Goal: Information Seeking & Learning: Learn about a topic

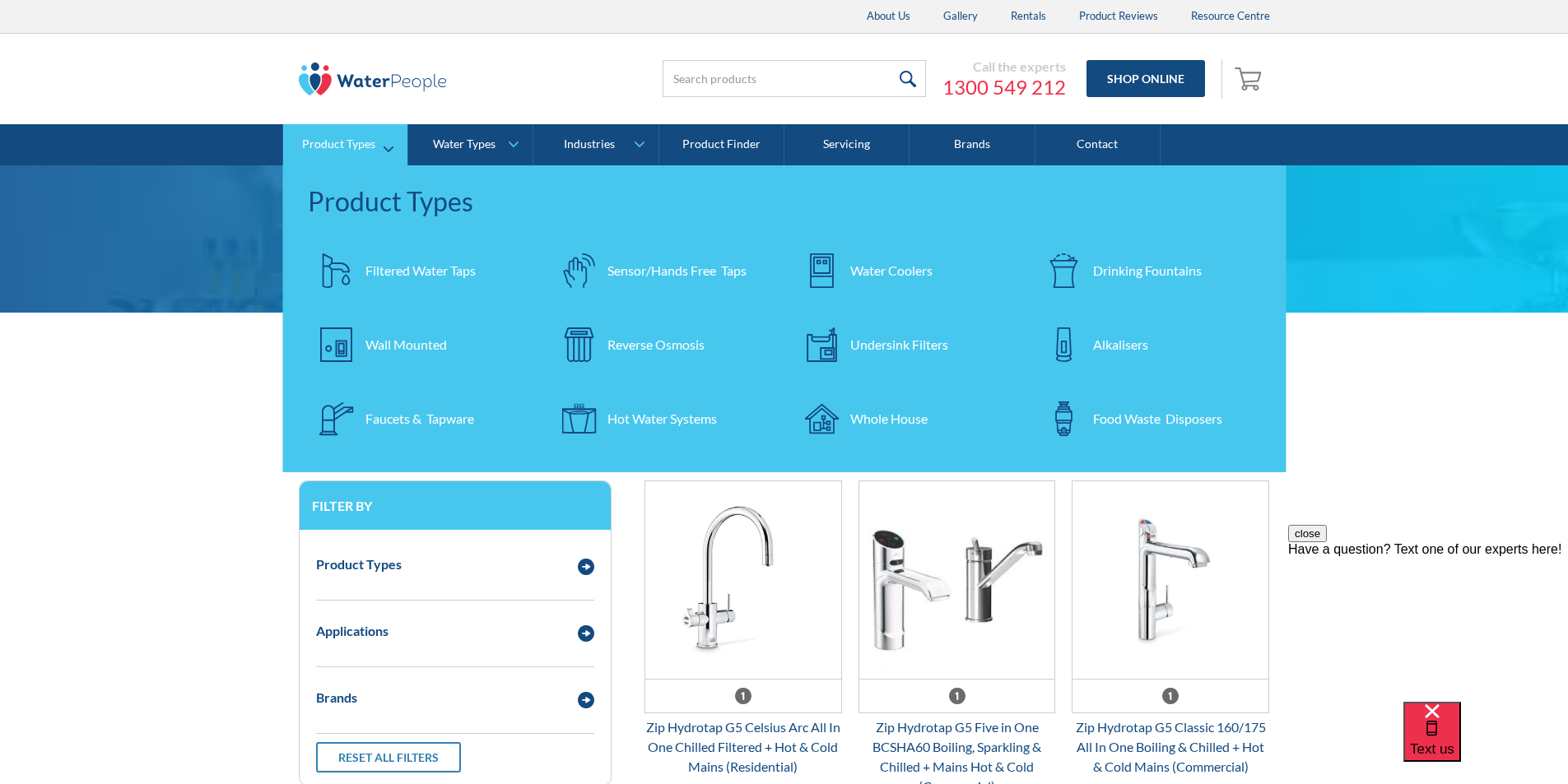
click at [411, 268] on div "Filtered Water Taps" at bounding box center [420, 271] width 110 height 20
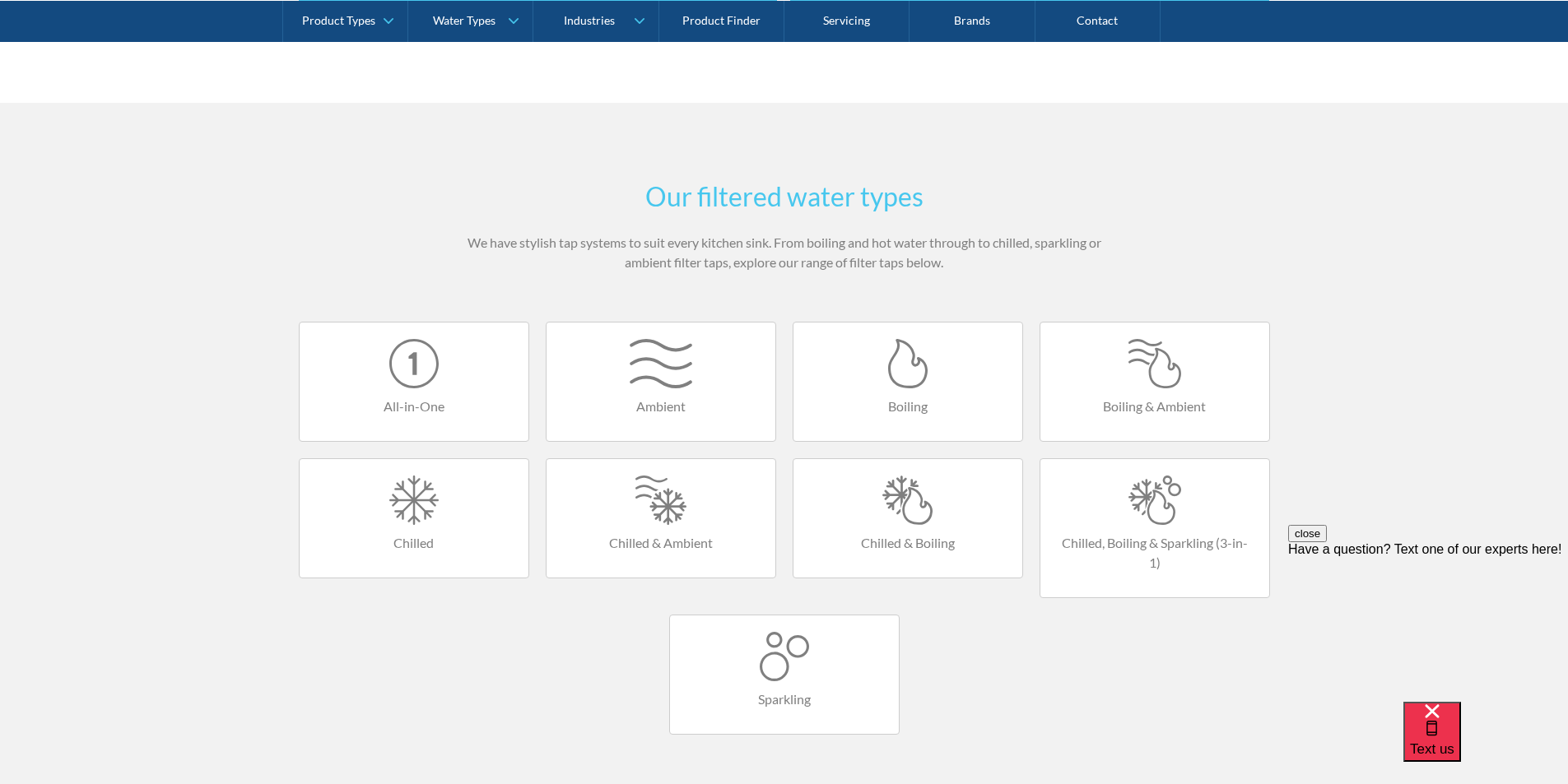
click at [776, 646] on div at bounding box center [784, 657] width 196 height 50
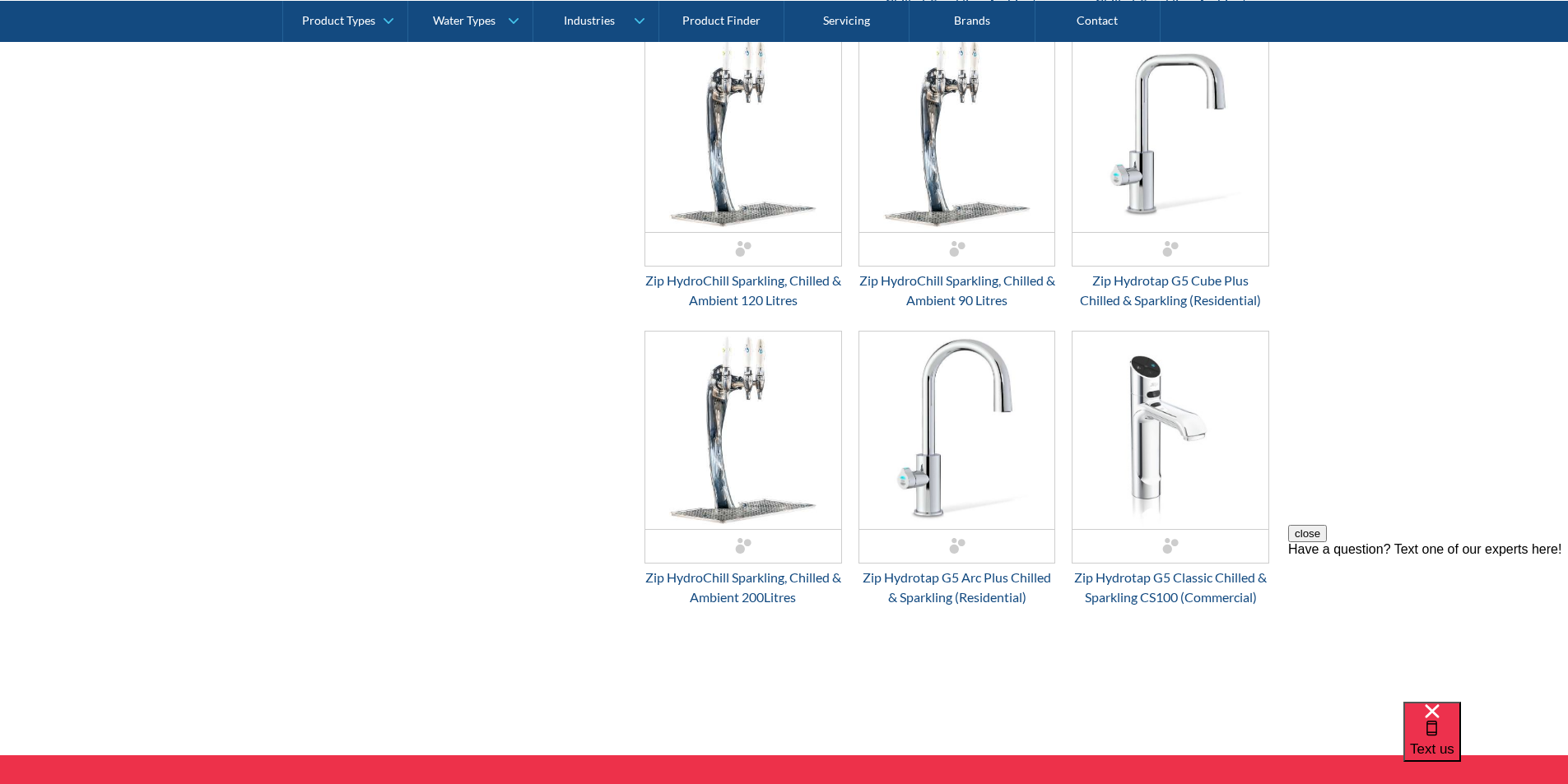
scroll to position [1399, 0]
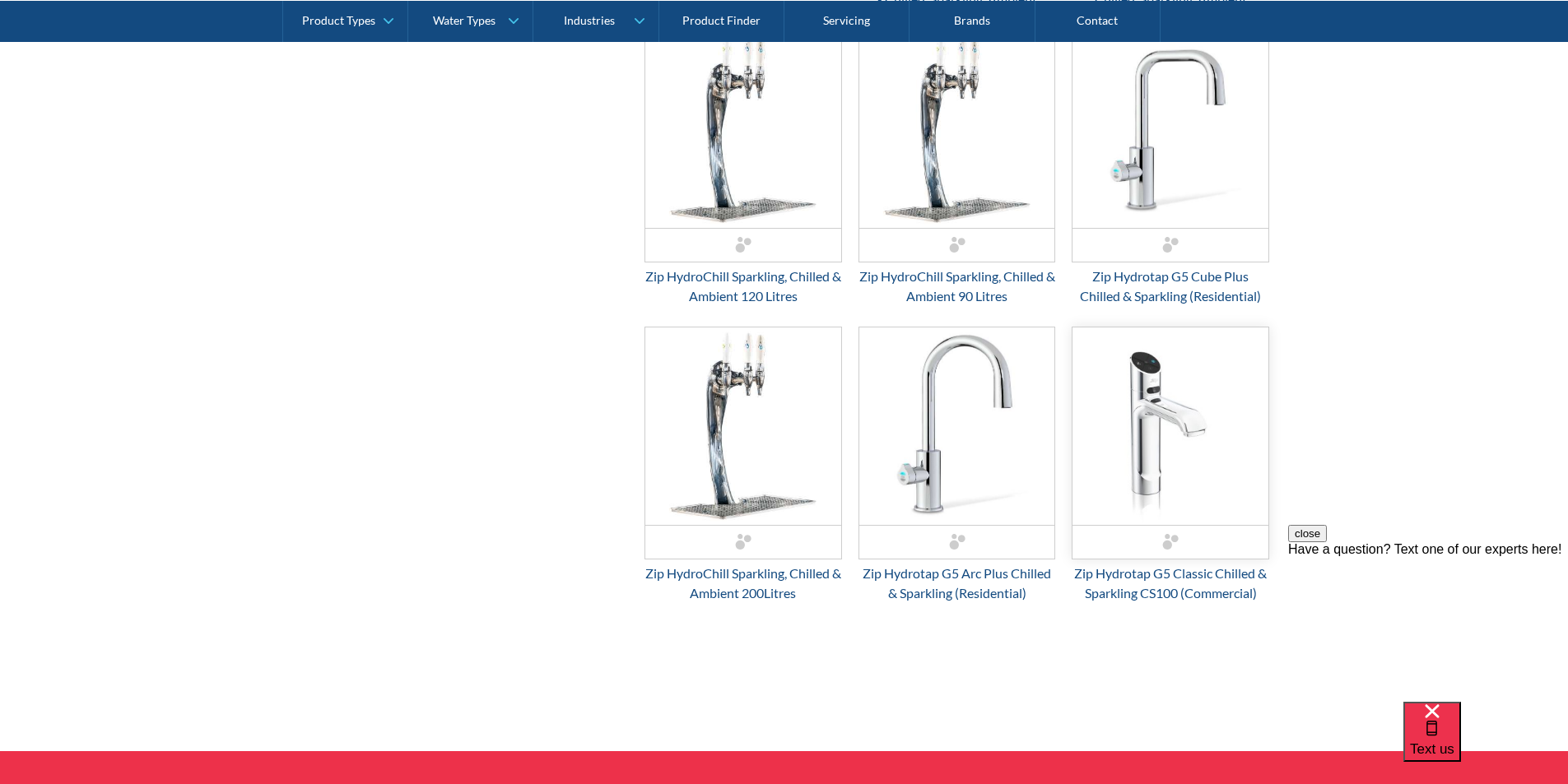
click at [1140, 435] on img "Email Form 3" at bounding box center [1171, 425] width 196 height 197
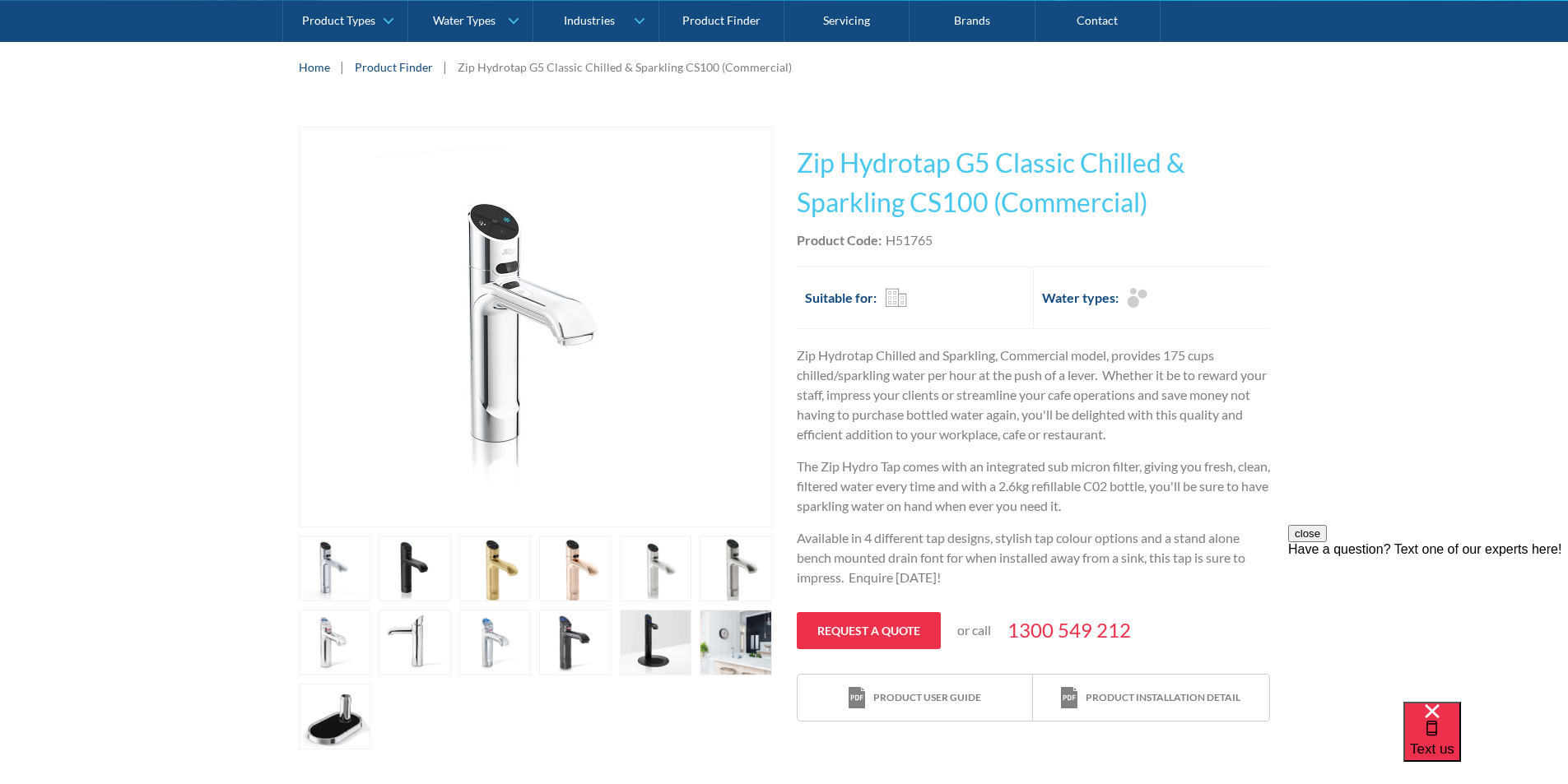
click at [372, 570] on link "open lightbox" at bounding box center [335, 569] width 72 height 66
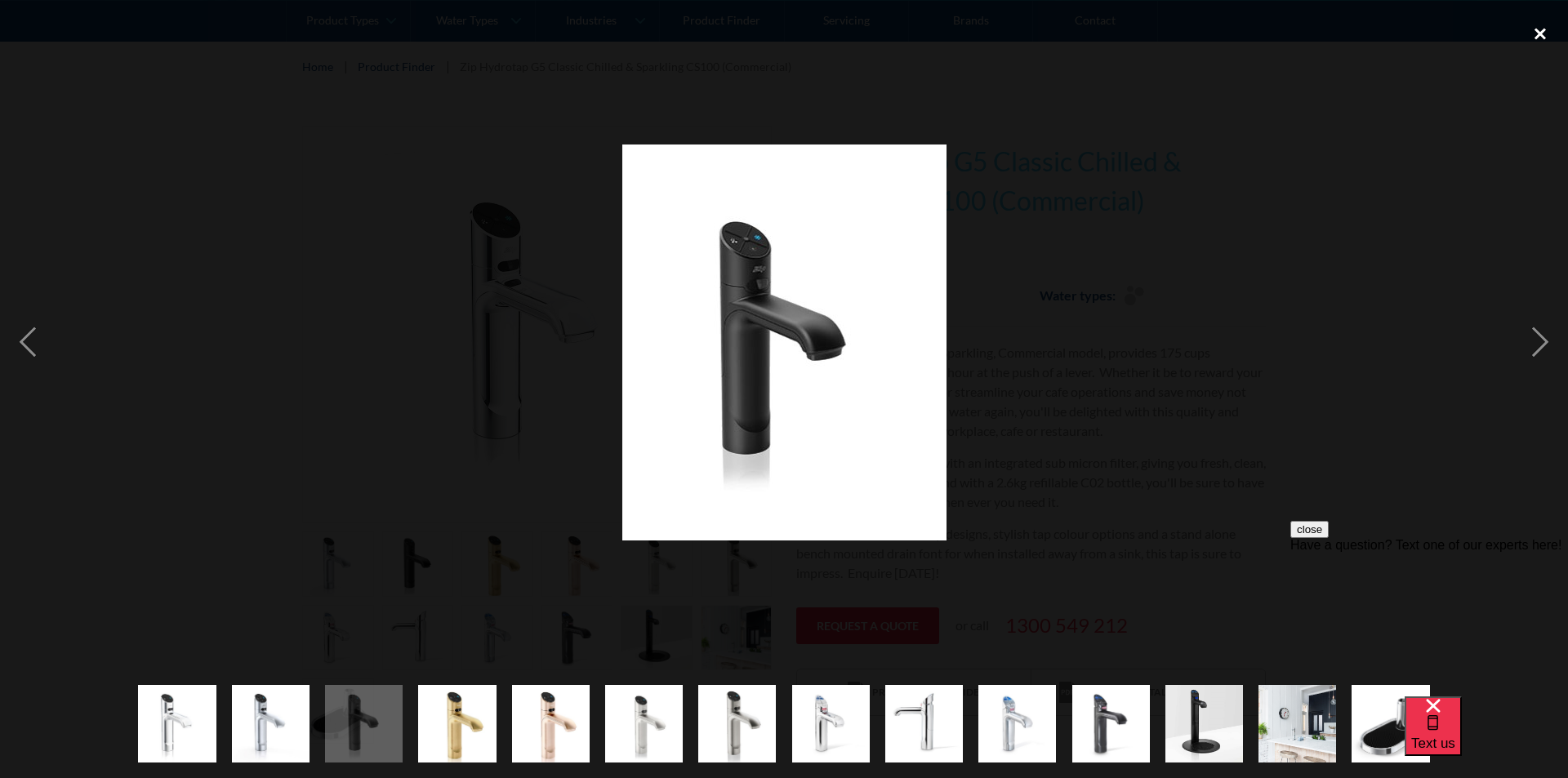
click at [1537, 31] on div "close lightbox" at bounding box center [1540, 33] width 56 height 35
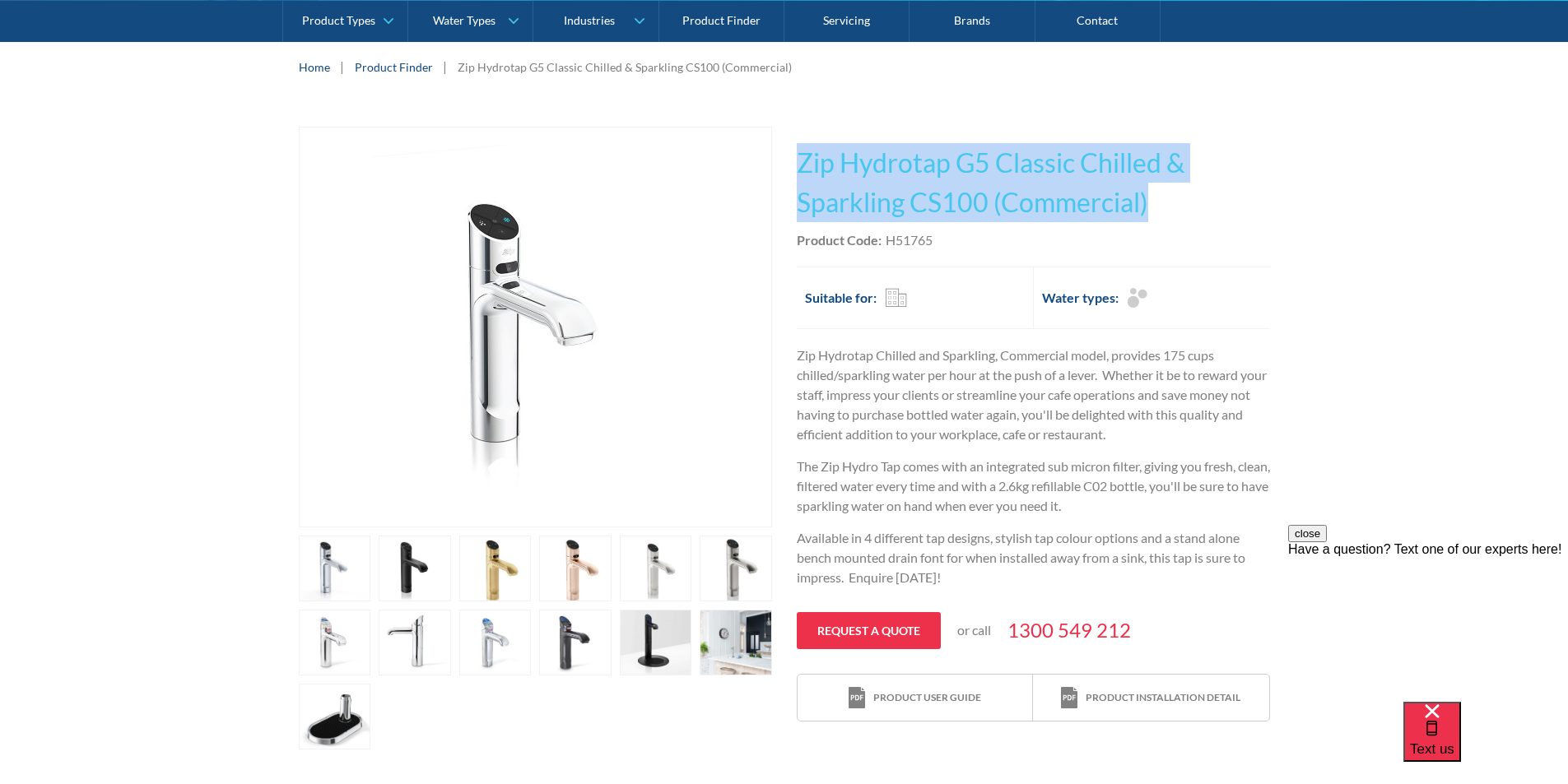
drag, startPoint x: 1051, startPoint y: 204, endPoint x: 803, endPoint y: 167, distance: 250.7
click at [803, 166] on h1 "Zip Hydrotap G5 Classic Chilled & Sparkling CS100 (Commercial)" at bounding box center [1034, 182] width 473 height 79
copy h1 "Zip Hydrotap G5 Classic Chilled & Sparkling CS100 (Commercial)"
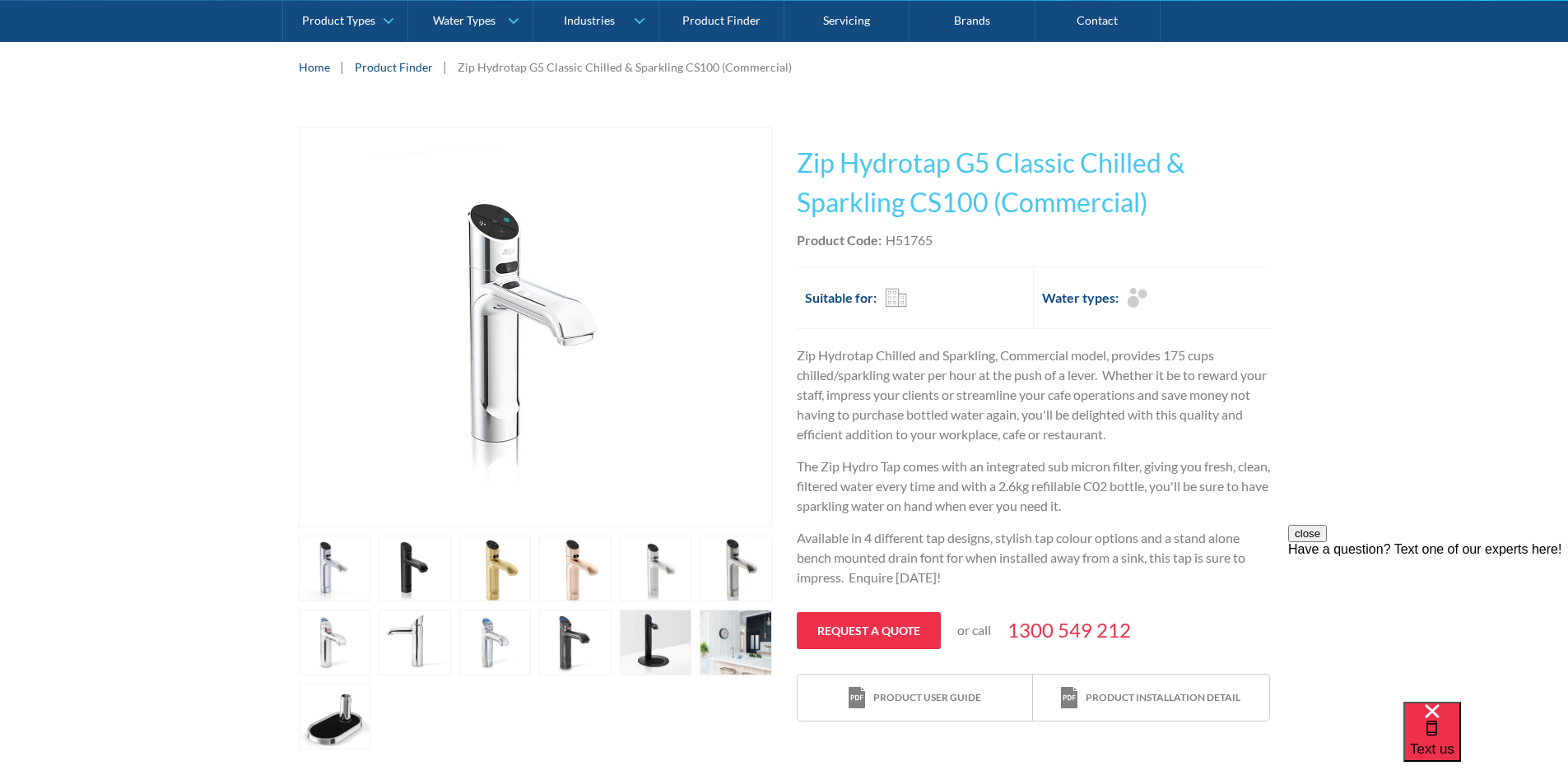
click at [966, 242] on div "Product Code: H51765" at bounding box center [1034, 240] width 473 height 20
drag, startPoint x: 937, startPoint y: 235, endPoint x: 887, endPoint y: 246, distance: 51.2
click at [887, 246] on div "Product Code: H51765" at bounding box center [1034, 240] width 473 height 20
copy div "H51765"
click at [372, 563] on link "open lightbox" at bounding box center [335, 569] width 72 height 66
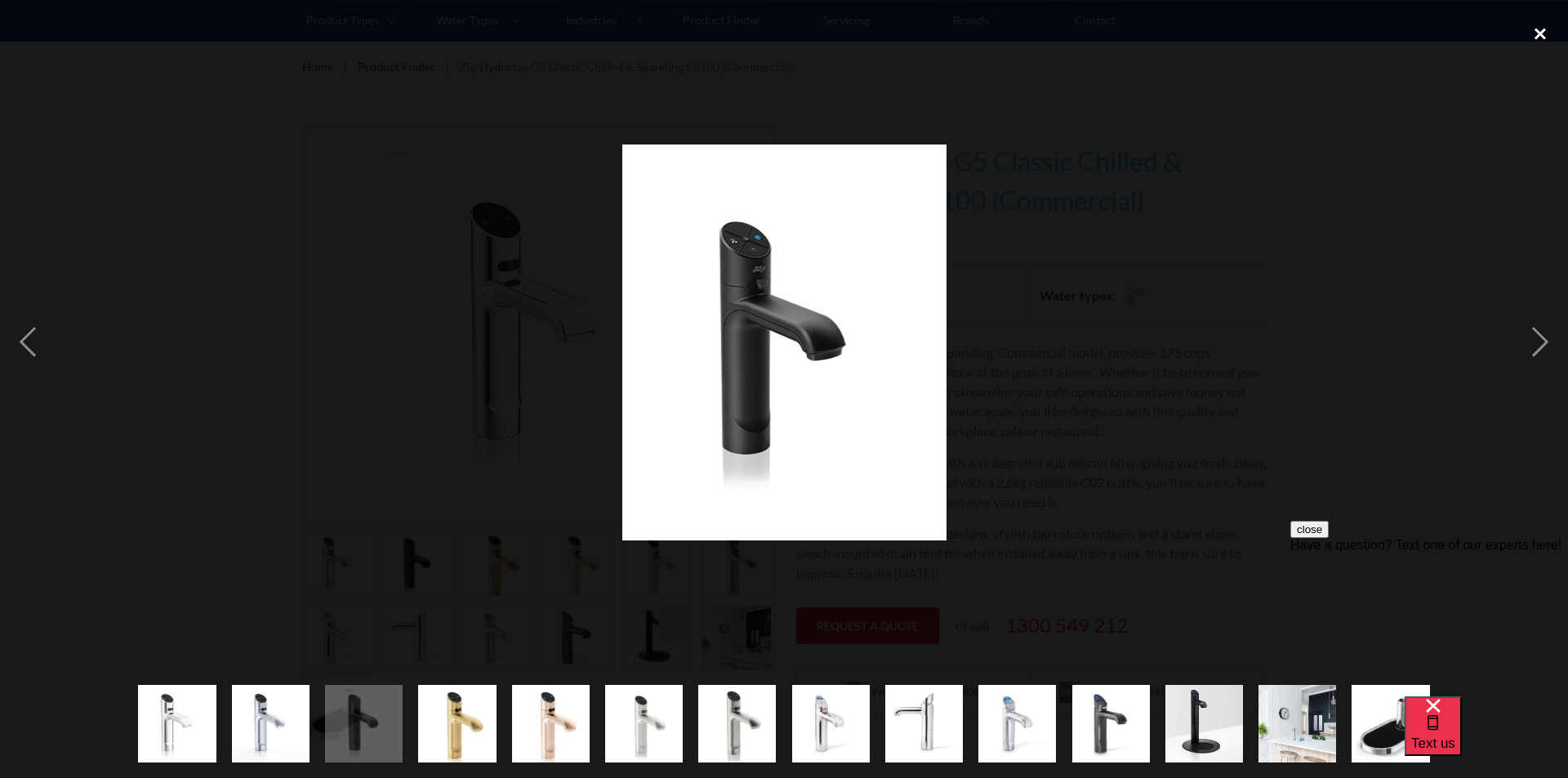
click at [1537, 27] on div "close lightbox" at bounding box center [1540, 33] width 56 height 35
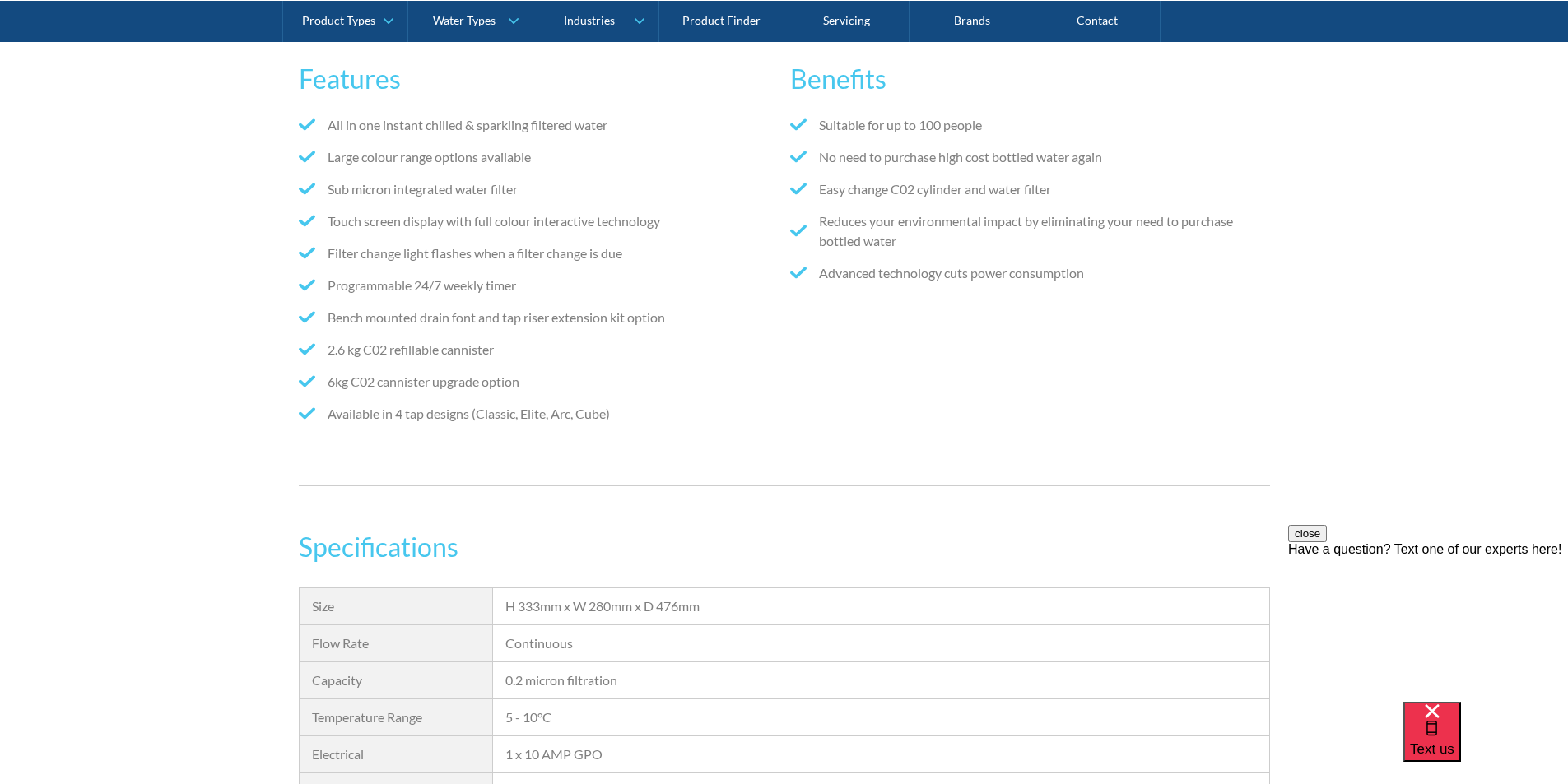
scroll to position [1234, 0]
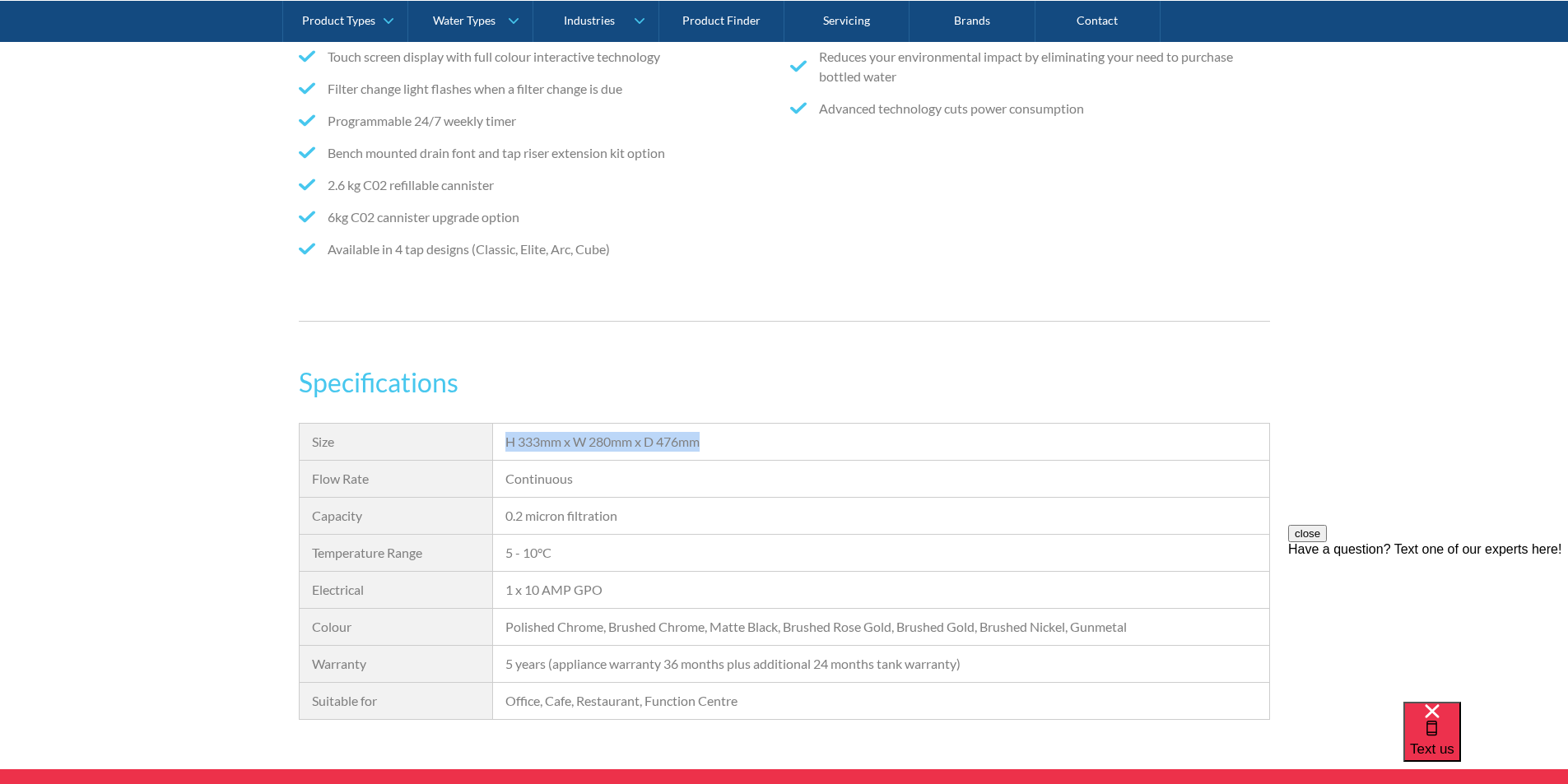
drag, startPoint x: 710, startPoint y: 436, endPoint x: 503, endPoint y: 442, distance: 207.1
click at [502, 440] on div "H 333mm x W 280mm x D 476mm" at bounding box center [881, 442] width 775 height 37
copy div "H 333mm x W 280mm x D 476mm"
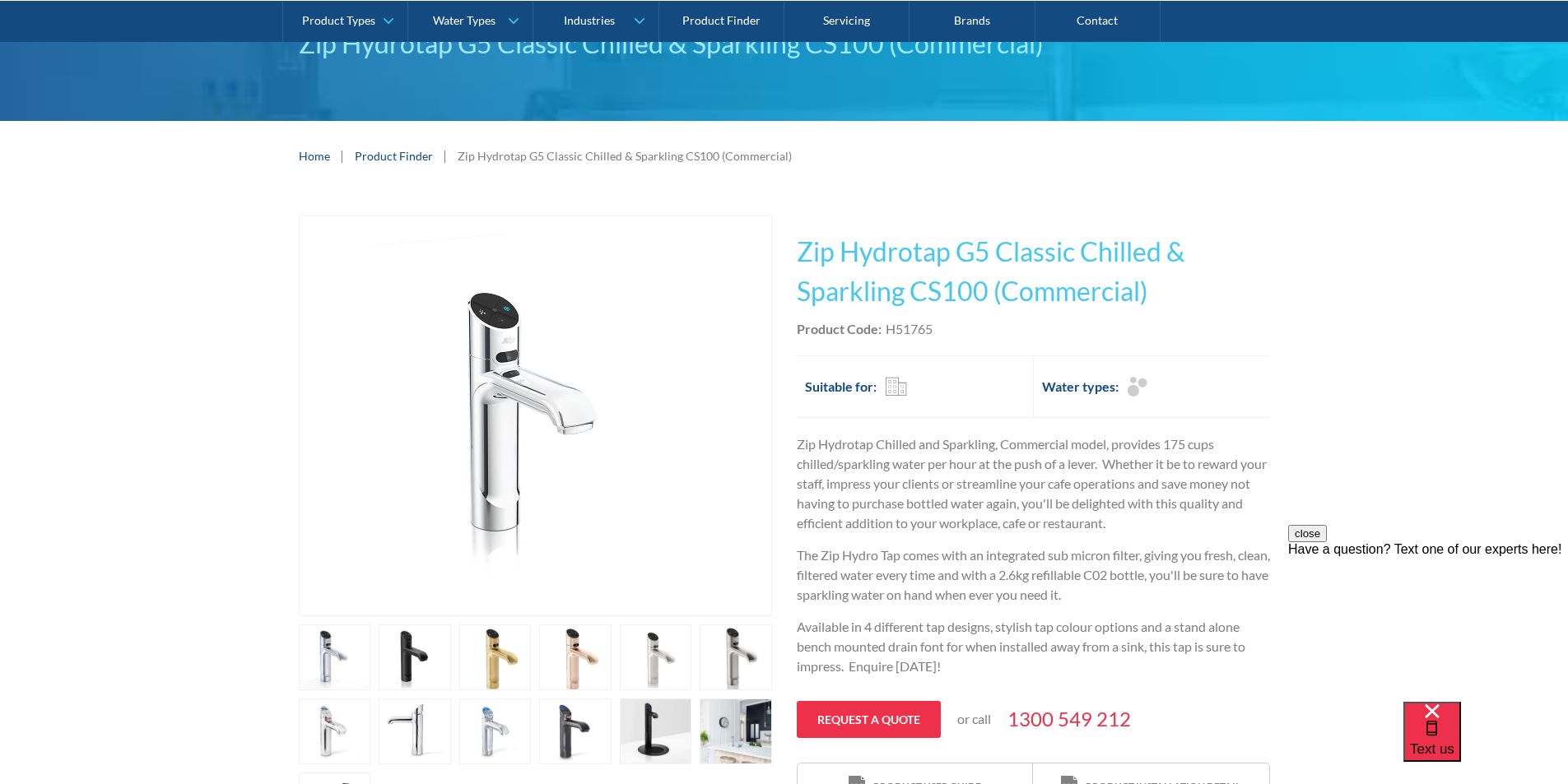
scroll to position [0, 0]
